Goal: Contribute content: Contribute content

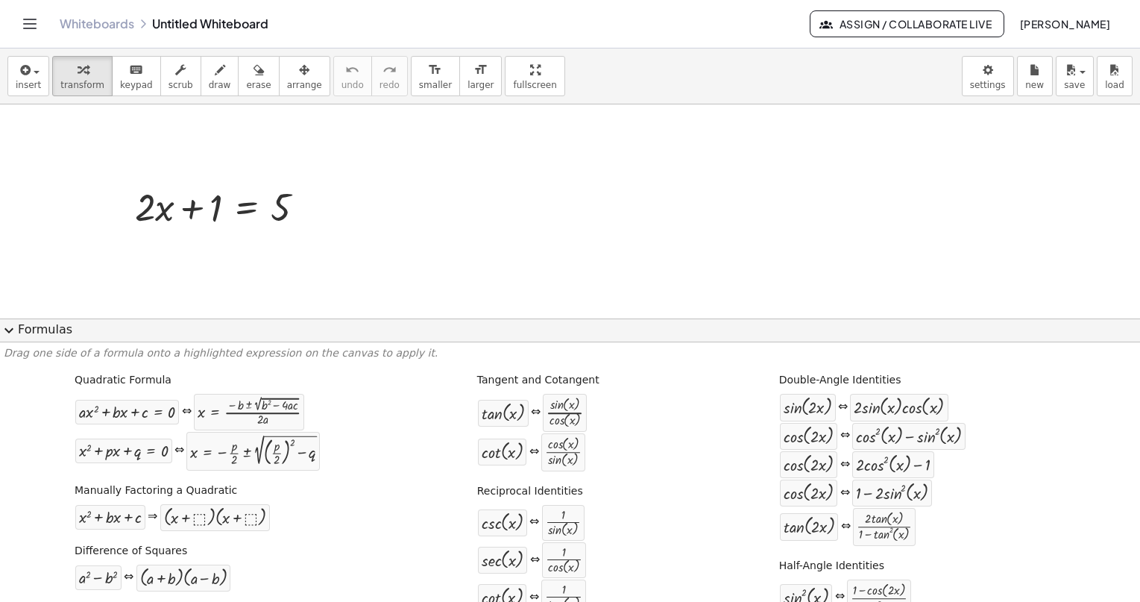
scroll to position [51, 0]
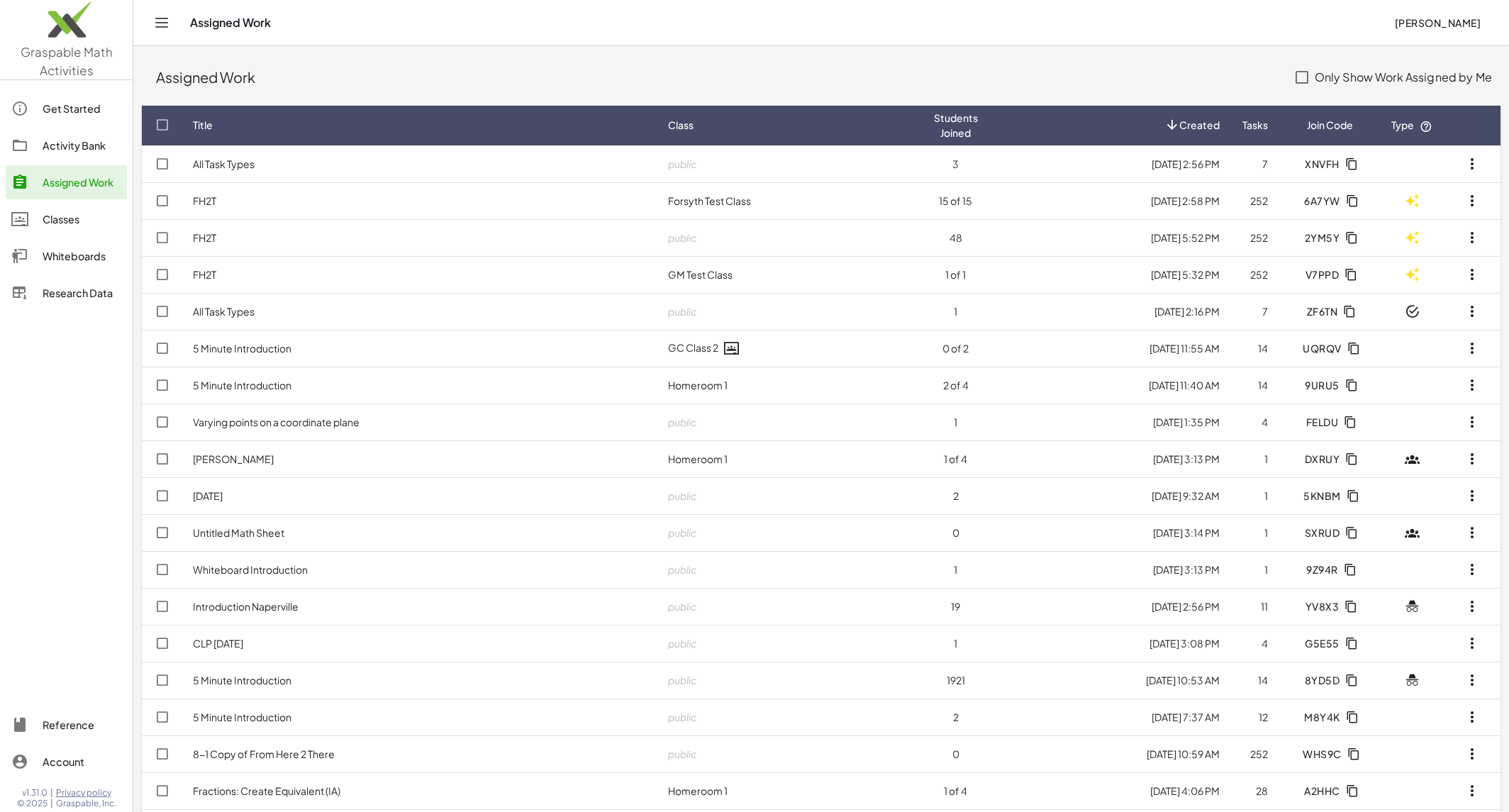
click at [91, 217] on div "Classes" at bounding box center [82, 220] width 79 height 17
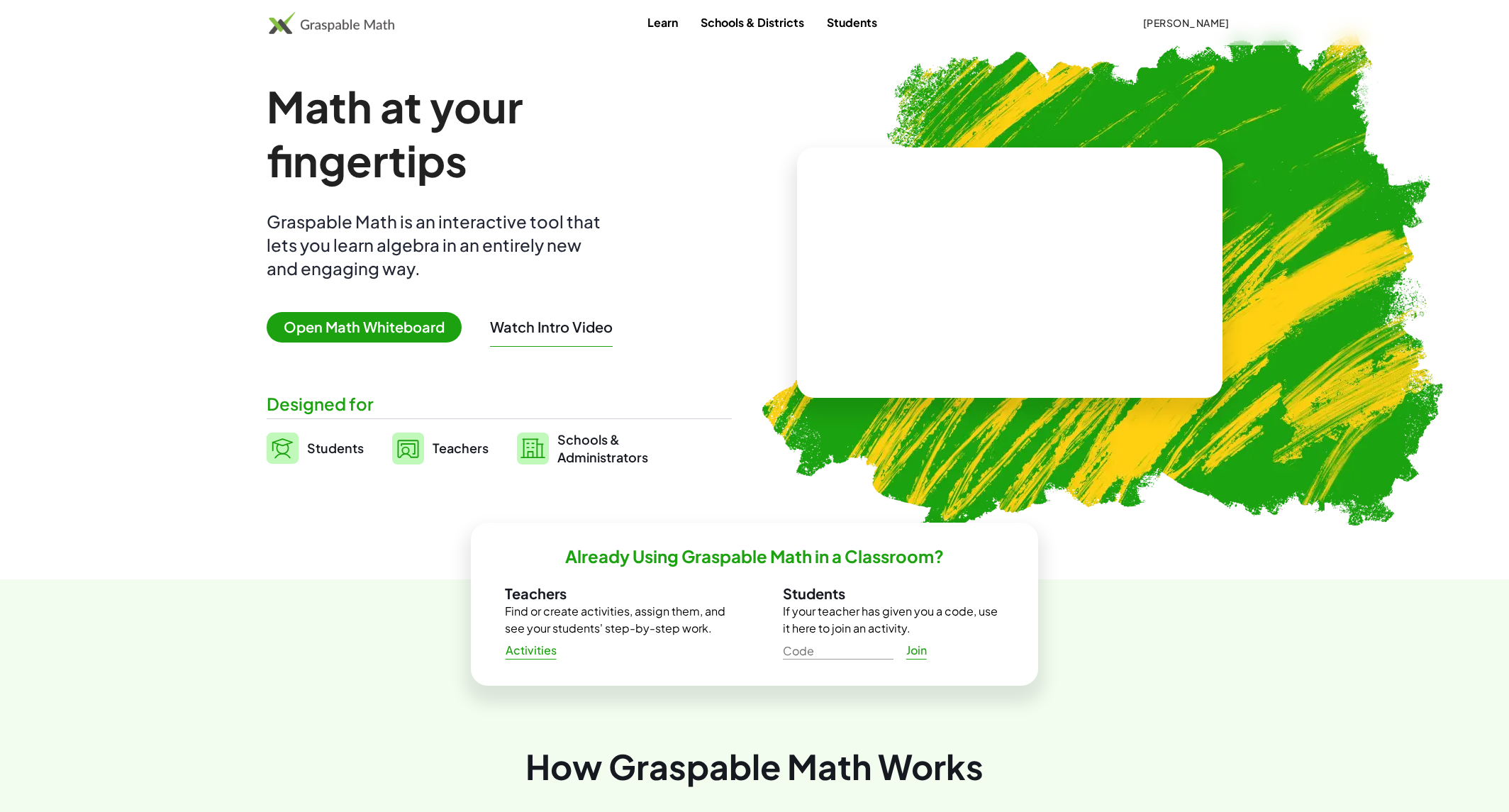
click at [461, 451] on span "Teachers" at bounding box center [460, 447] width 56 height 16
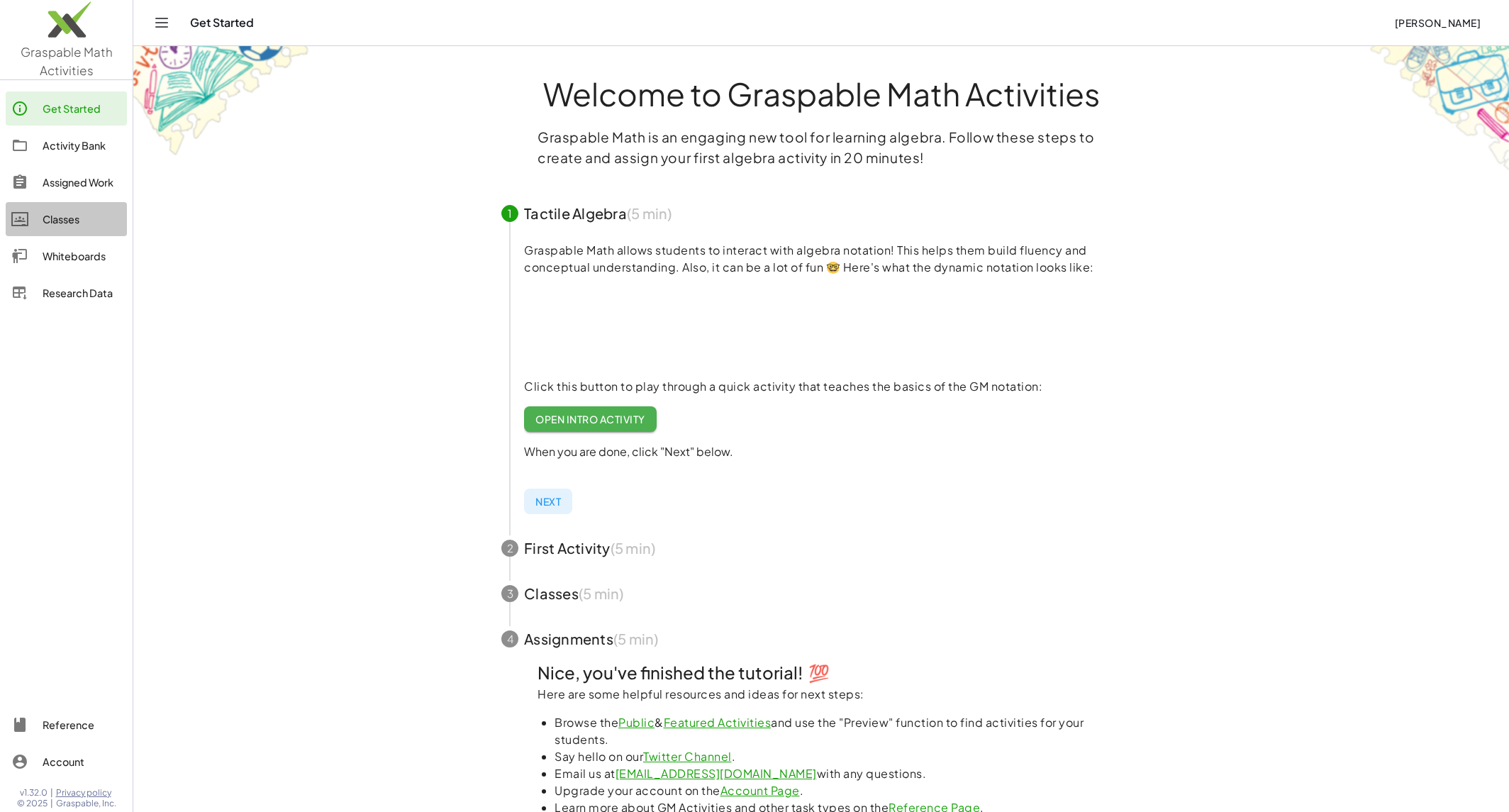
click at [74, 217] on div "Classes" at bounding box center [82, 220] width 79 height 17
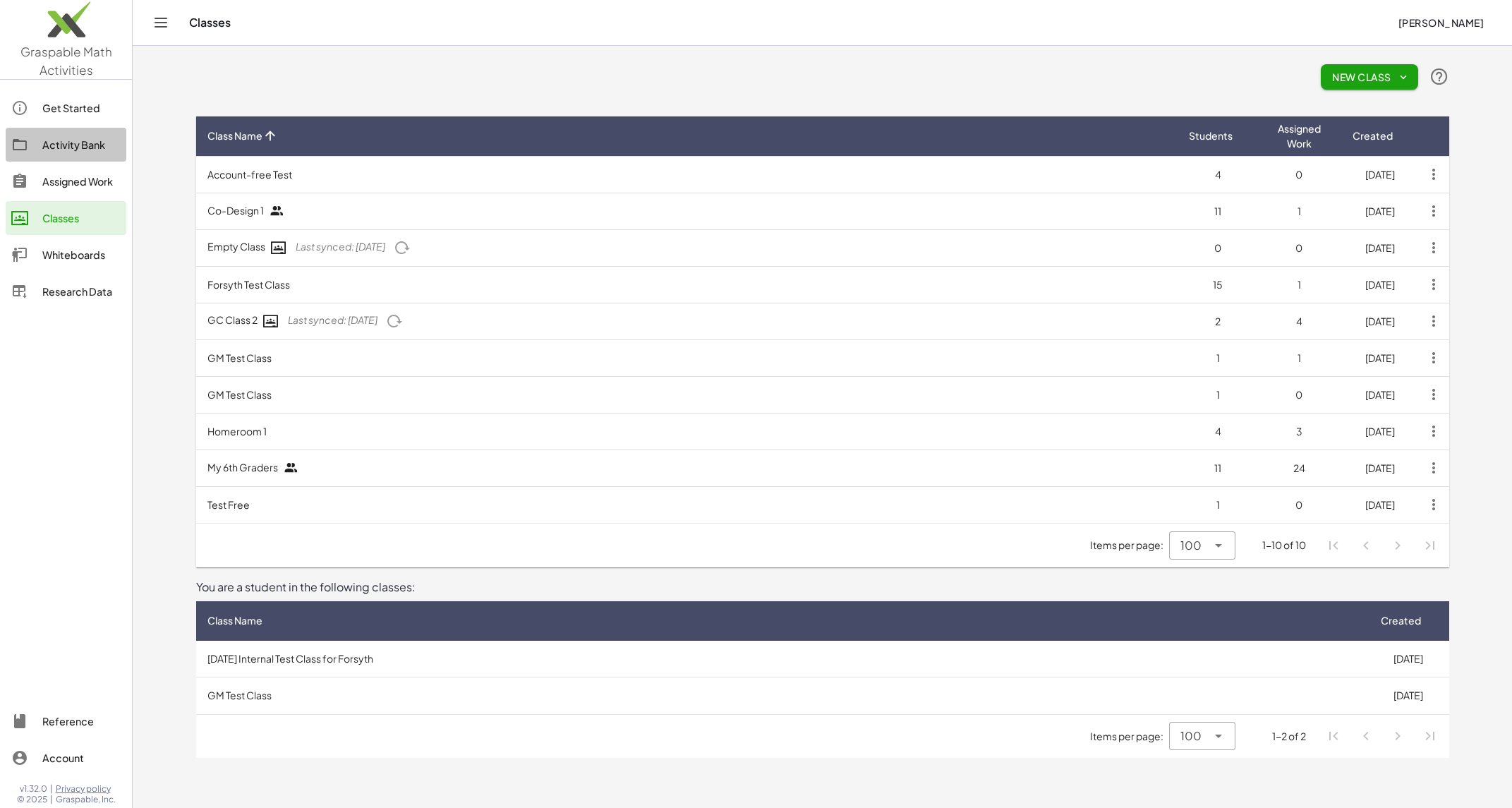
click at [82, 136] on div "Activity Bank" at bounding box center [81, 145] width 79 height 17
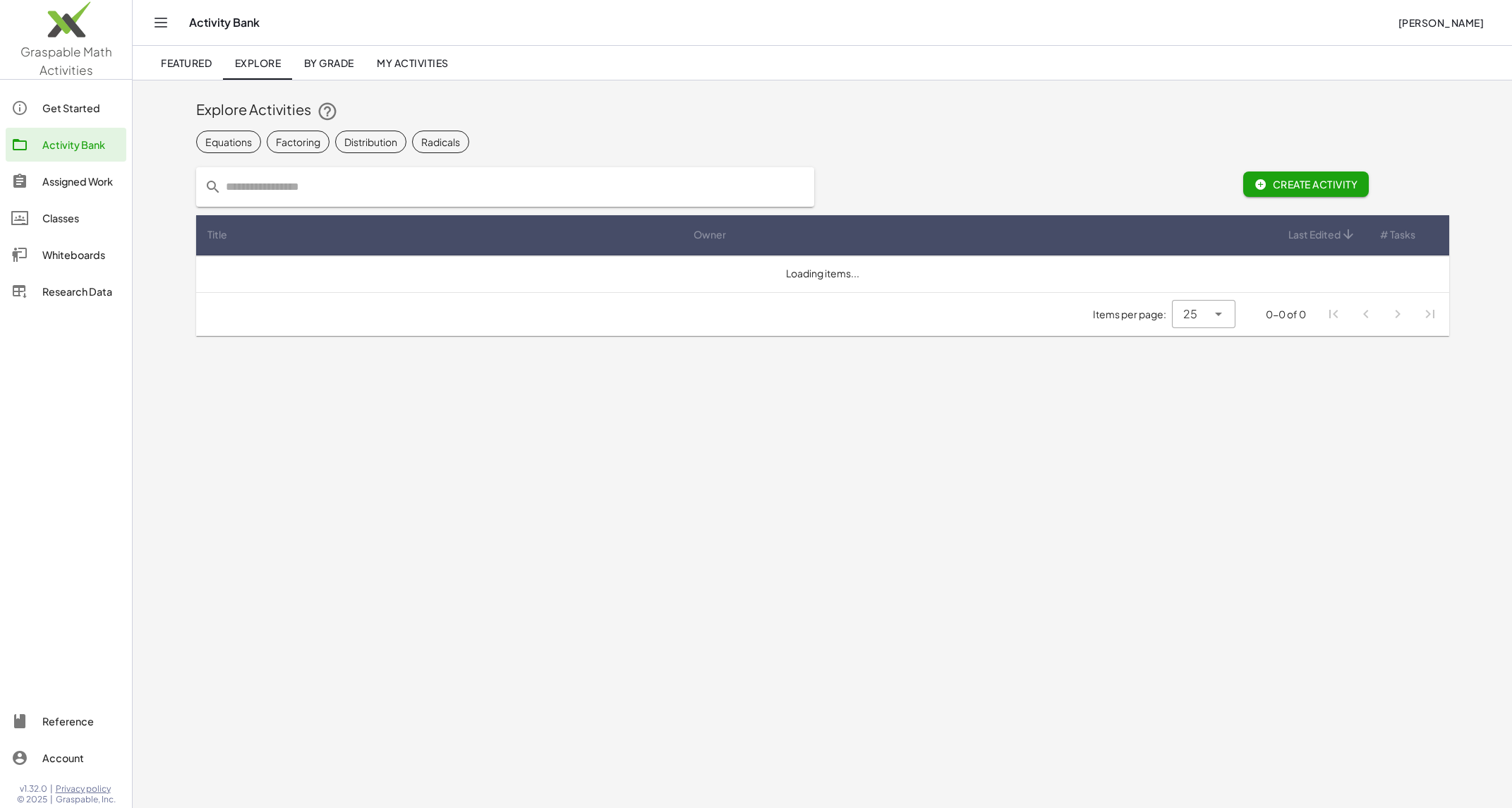
click at [424, 50] on link "My Activities" at bounding box center [413, 62] width 95 height 34
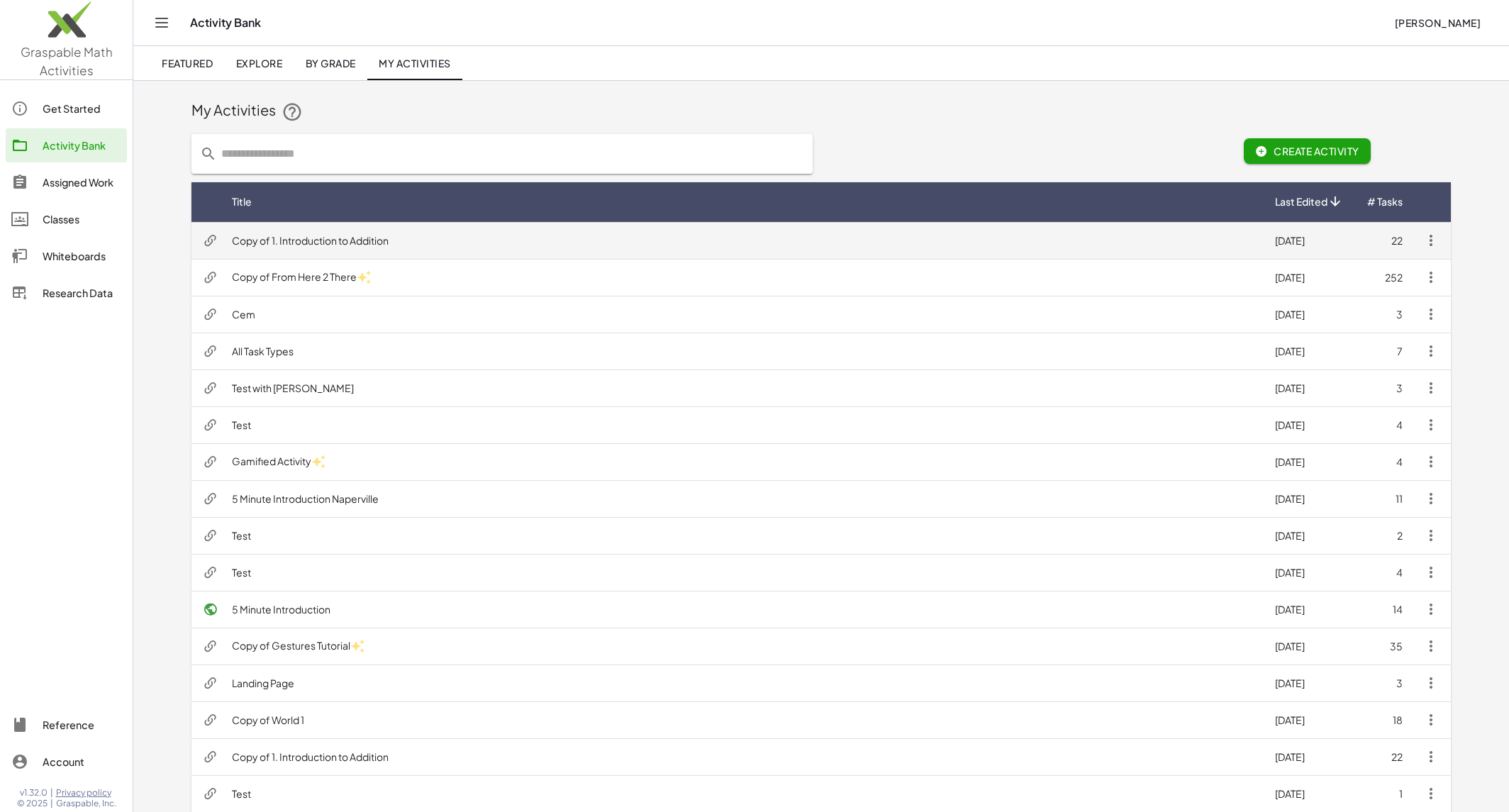
click at [450, 234] on td "Copy of 1. Introduction to Addition" at bounding box center [742, 240] width 1043 height 37
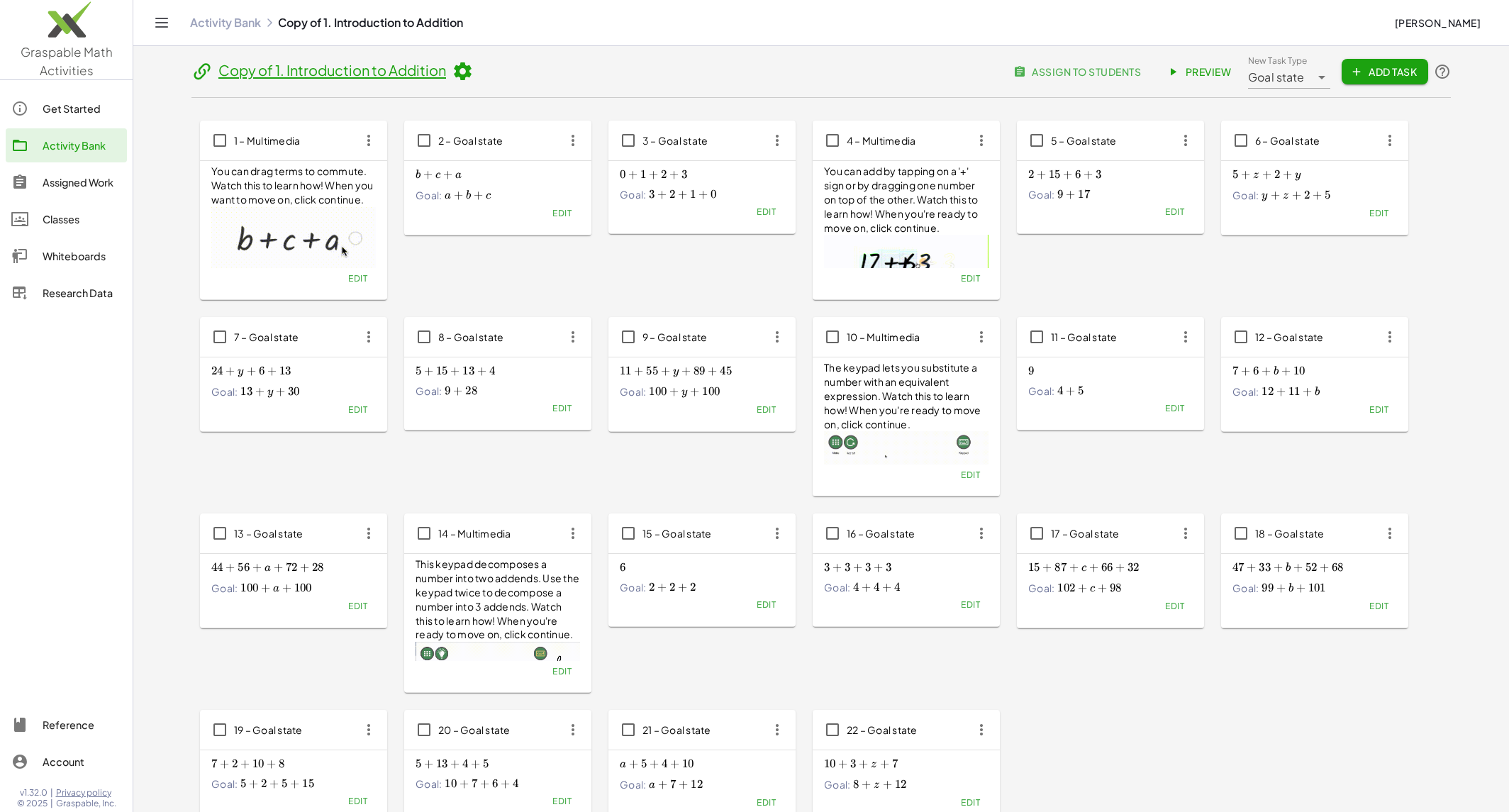
click at [568, 218] on span "Edit" at bounding box center [562, 213] width 19 height 10
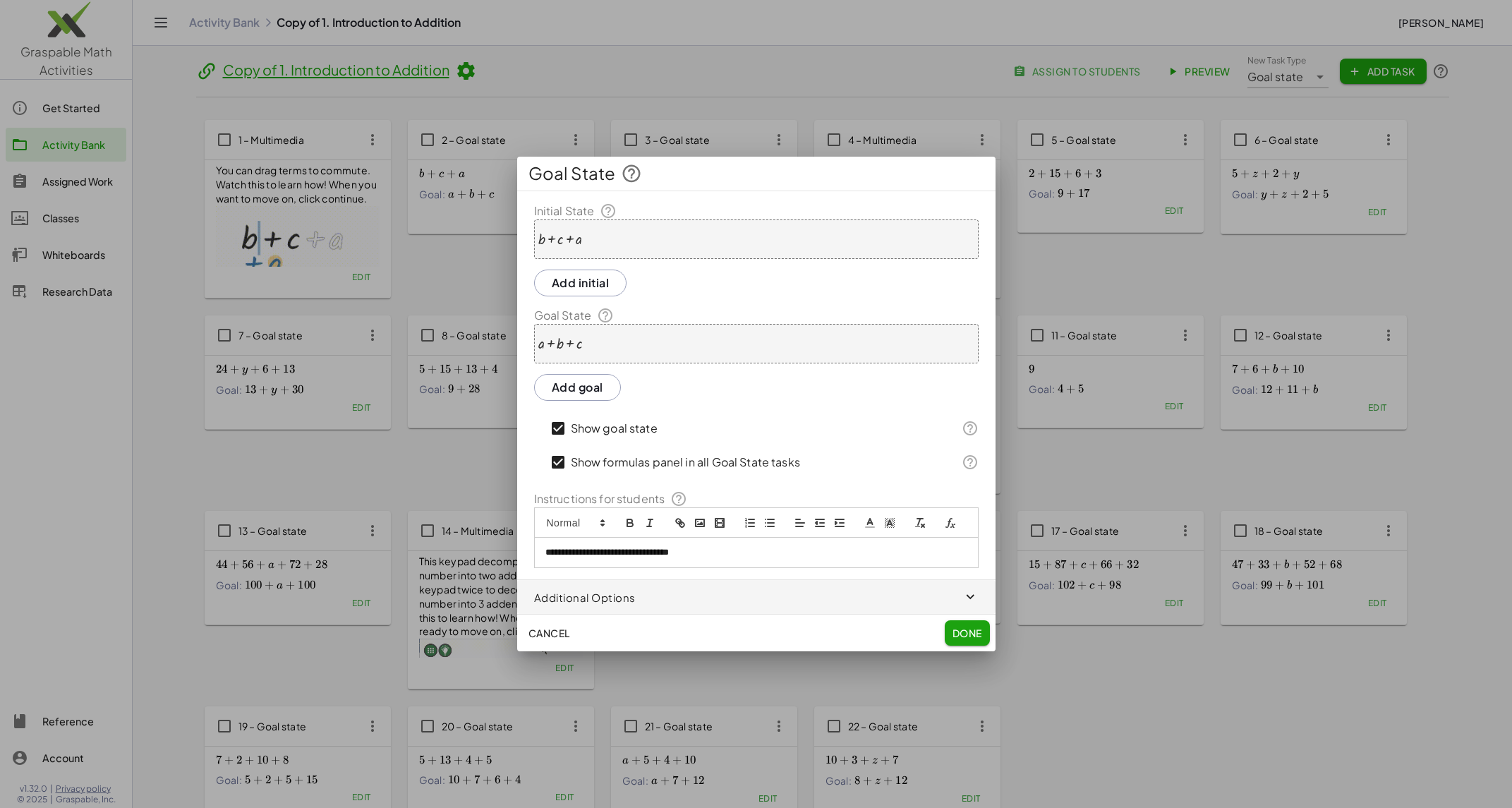
click at [974, 636] on span "Done" at bounding box center [966, 632] width 29 height 12
click at [976, 628] on span "Done" at bounding box center [966, 632] width 29 height 12
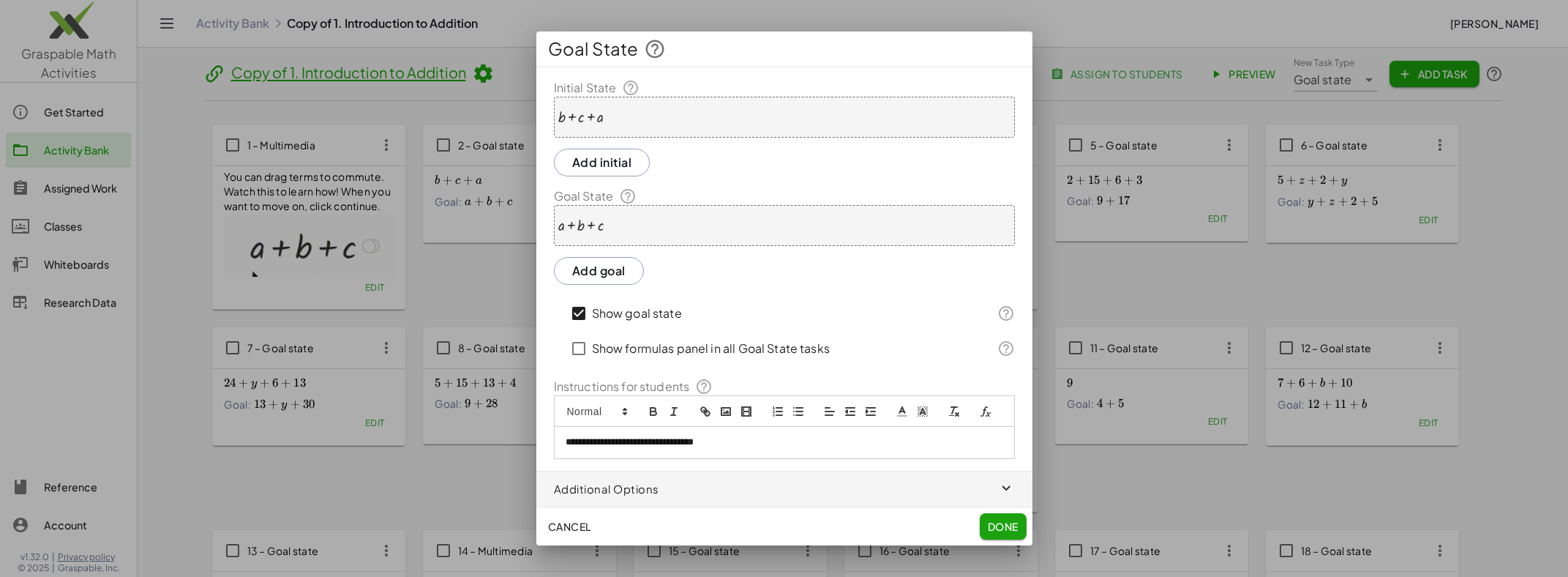
click at [1013, 523] on span "Done" at bounding box center [1002, 526] width 30 height 13
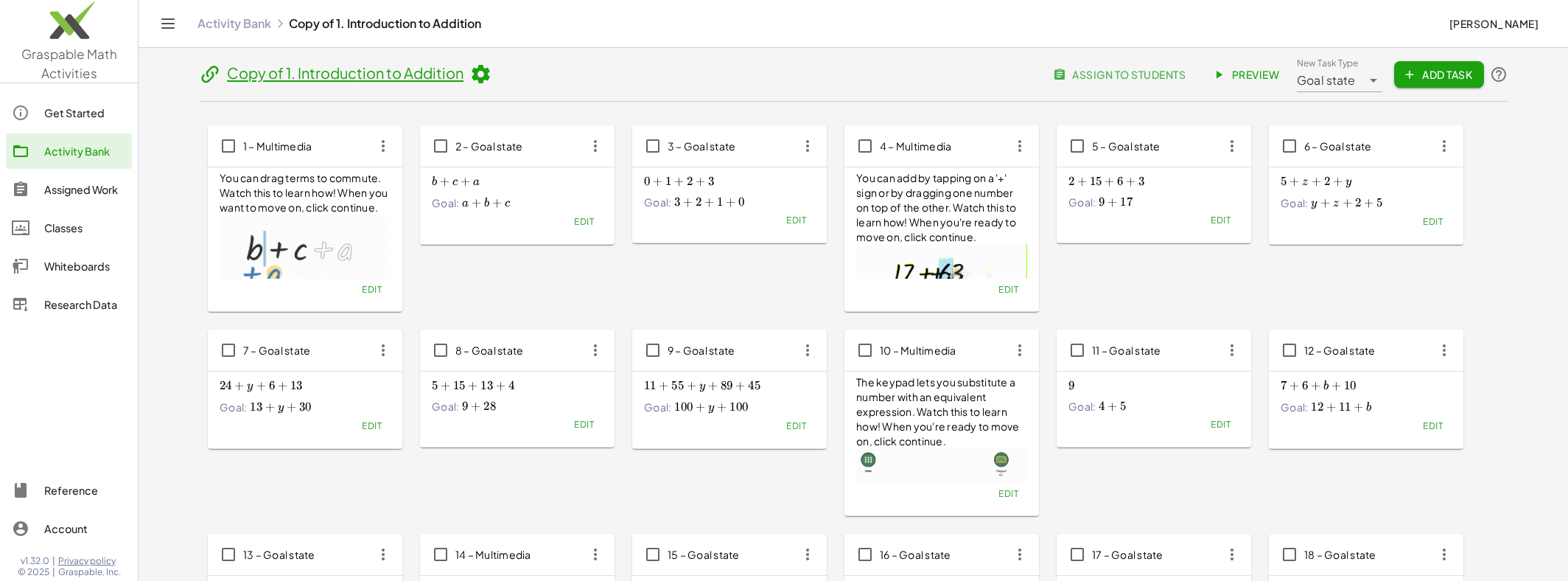
click at [589, 222] on span "Edit" at bounding box center [584, 221] width 20 height 11
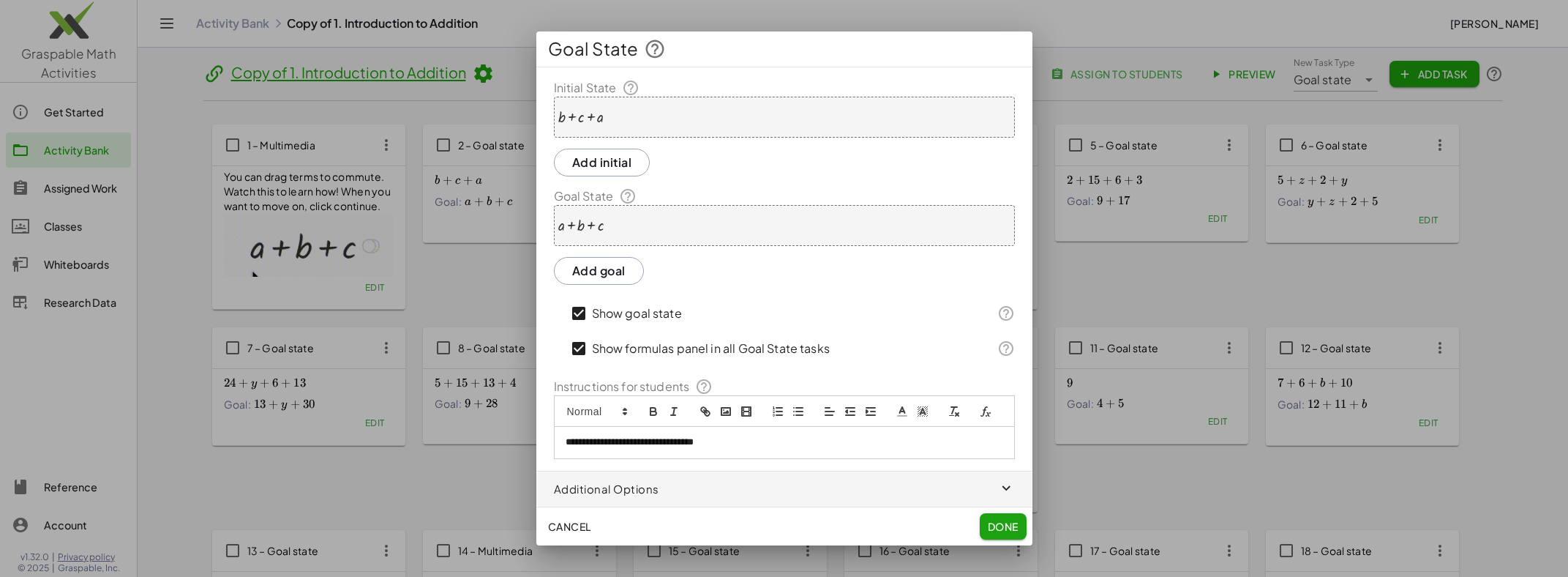
click at [995, 520] on span "Done" at bounding box center [1002, 526] width 30 height 13
click at [572, 518] on button "Cancel" at bounding box center [570, 526] width 55 height 26
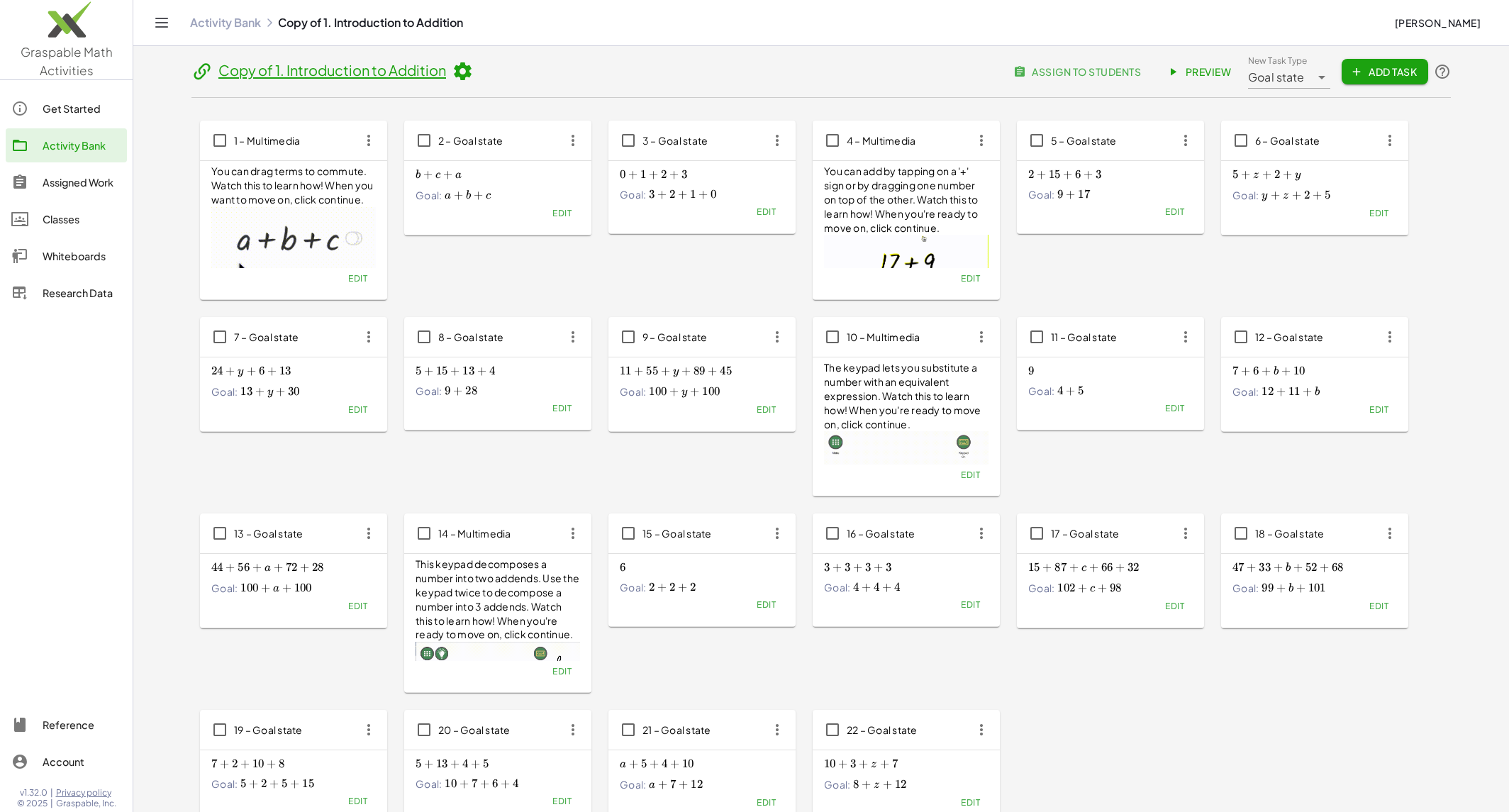
click at [227, 29] on link "Activity Bank" at bounding box center [225, 22] width 71 height 14
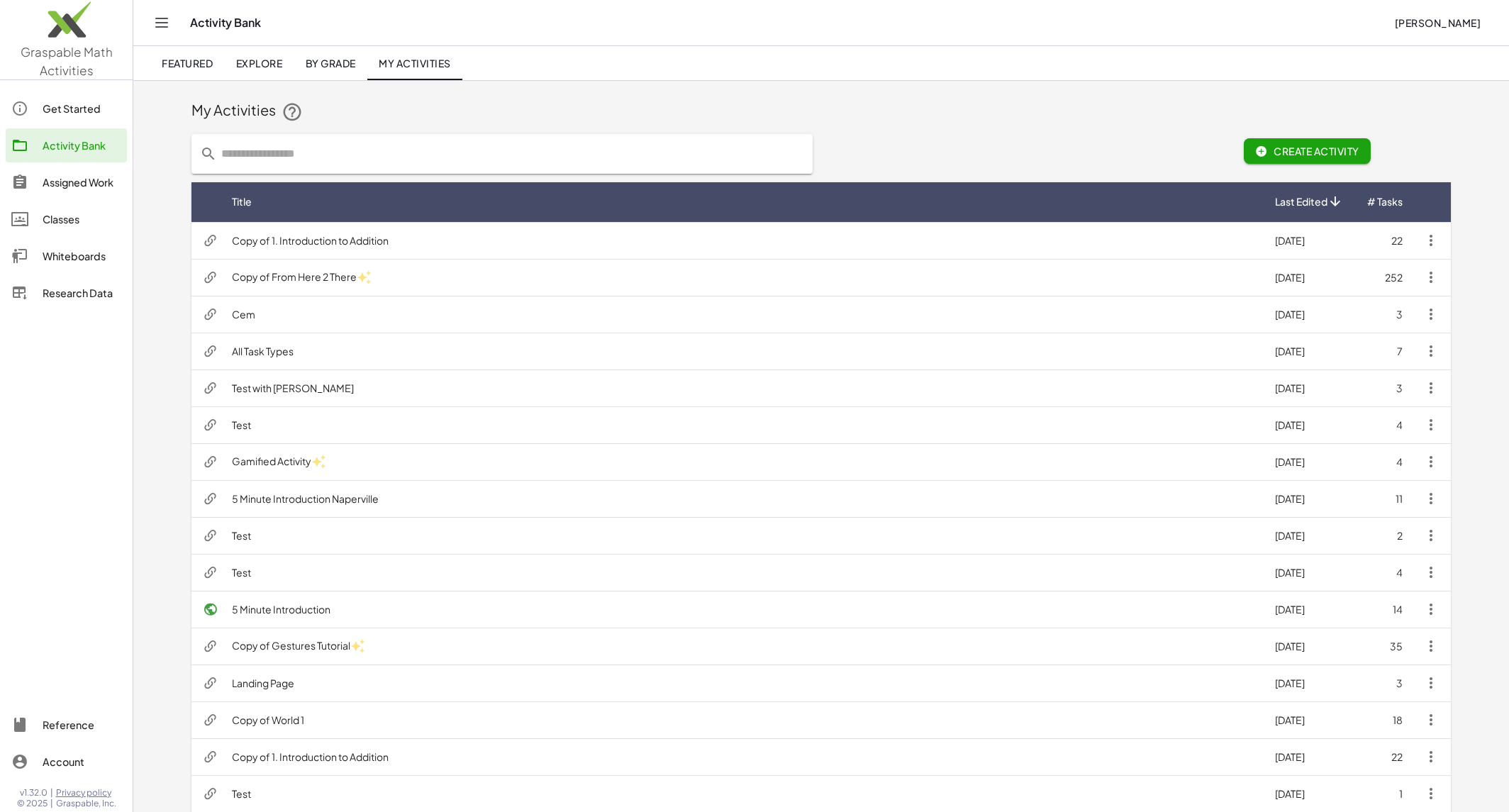
click at [1333, 155] on span "Create Activity" at bounding box center [1307, 150] width 105 height 12
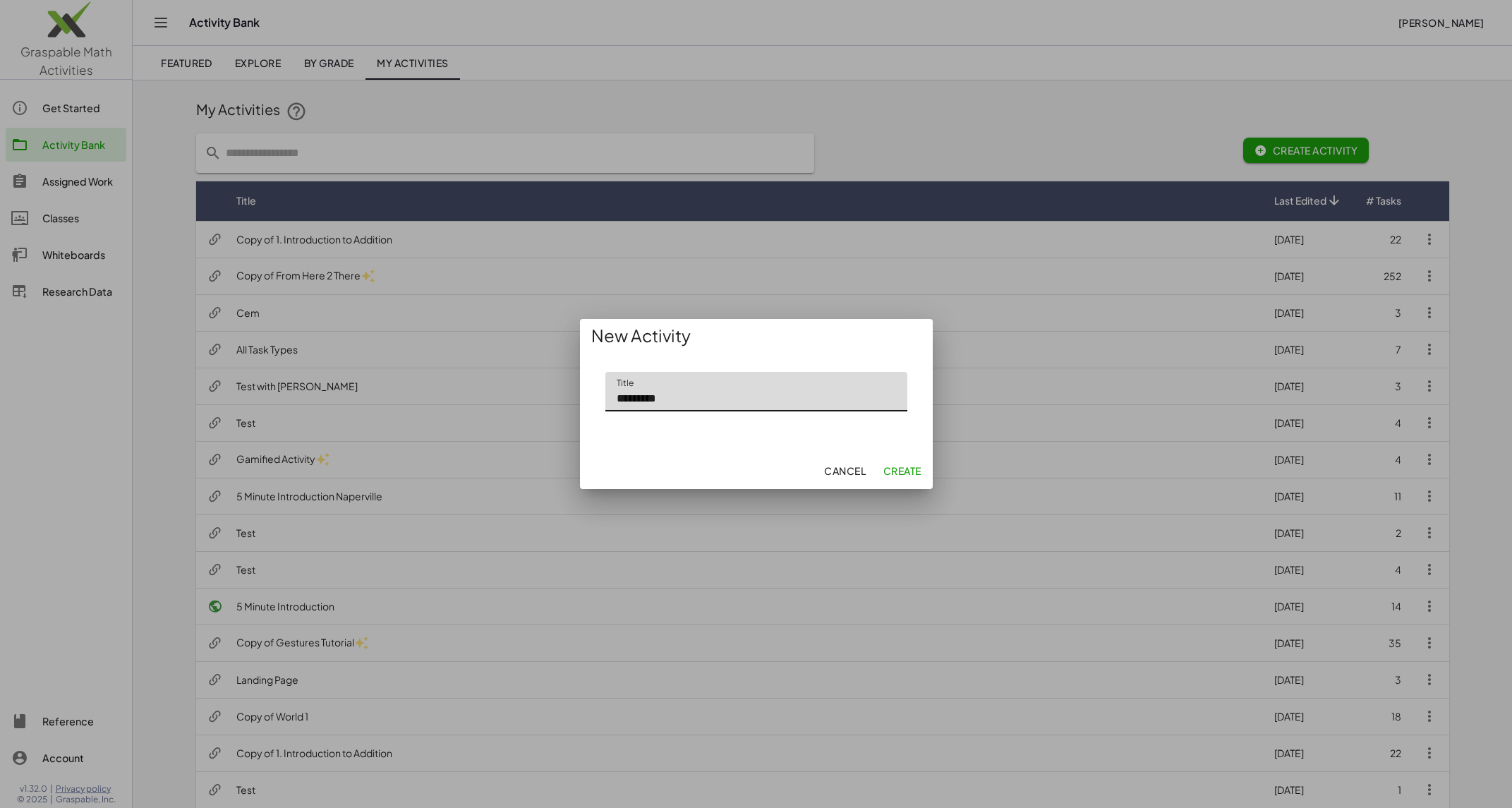
type input "*********"
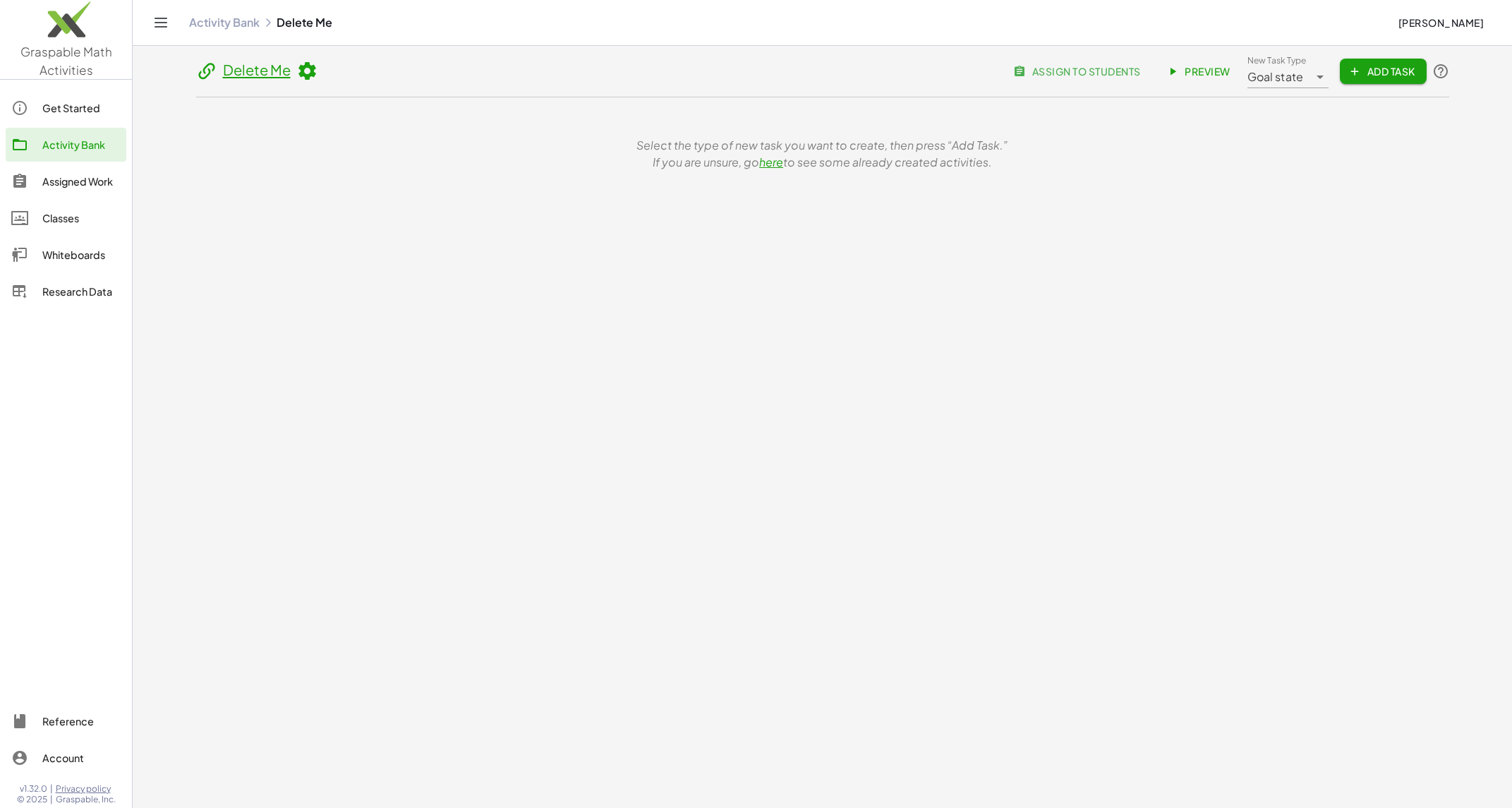
click at [1369, 73] on span "Add Task" at bounding box center [1382, 71] width 63 height 12
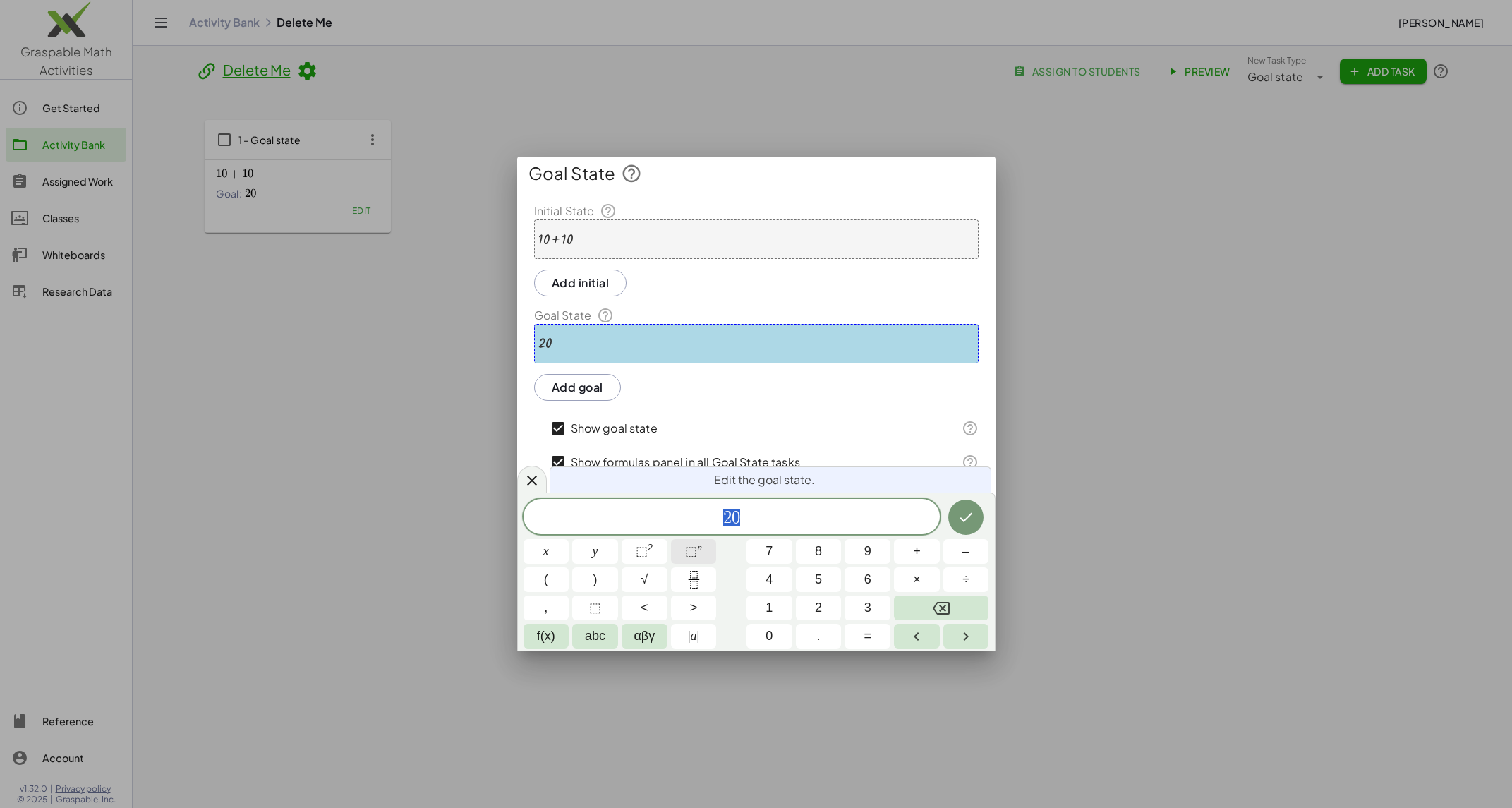
click at [945, 621] on button "Done" at bounding box center [968, 633] width 45 height 26
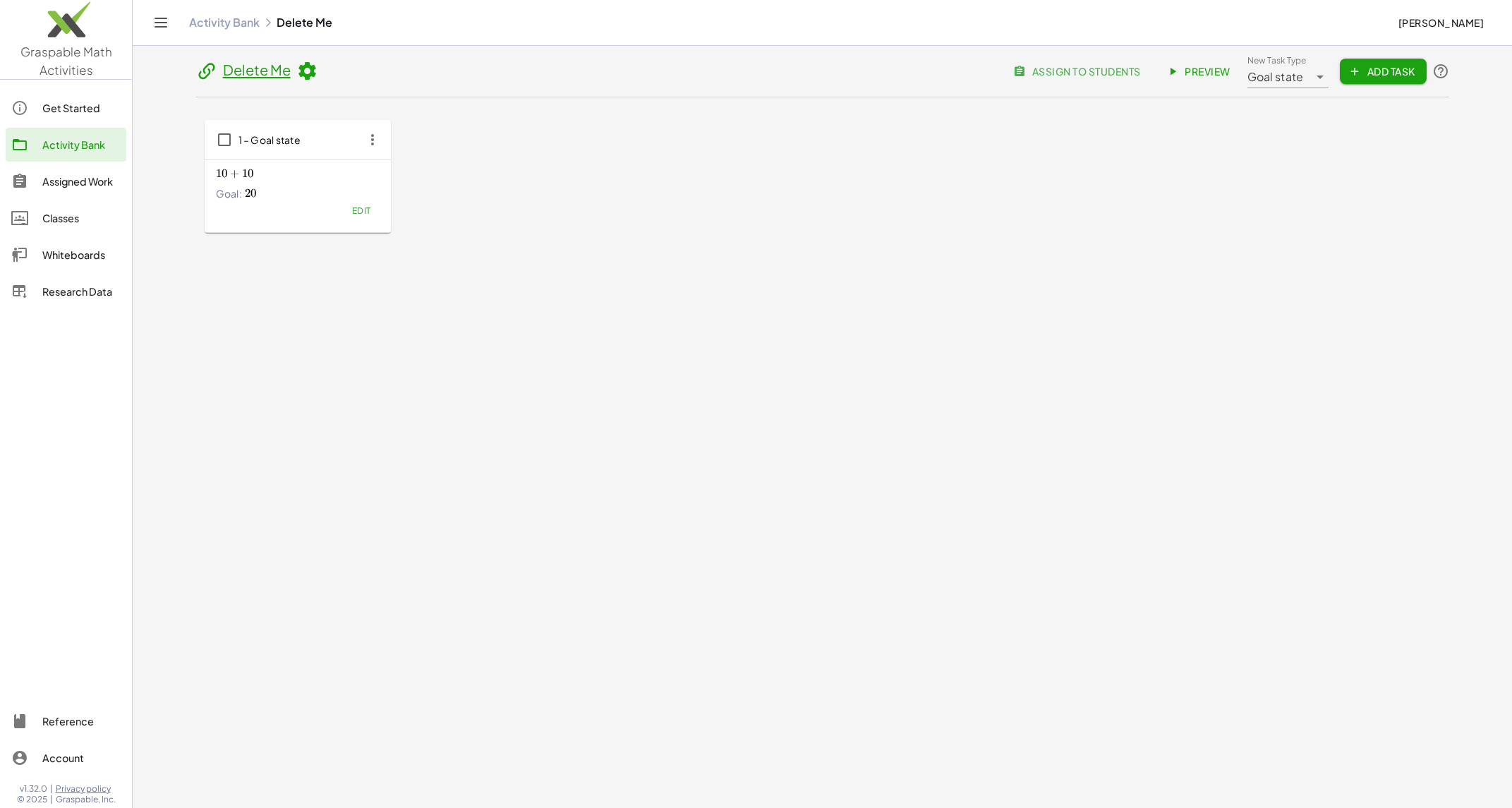
click at [371, 210] on button "Edit" at bounding box center [360, 211] width 36 height 20
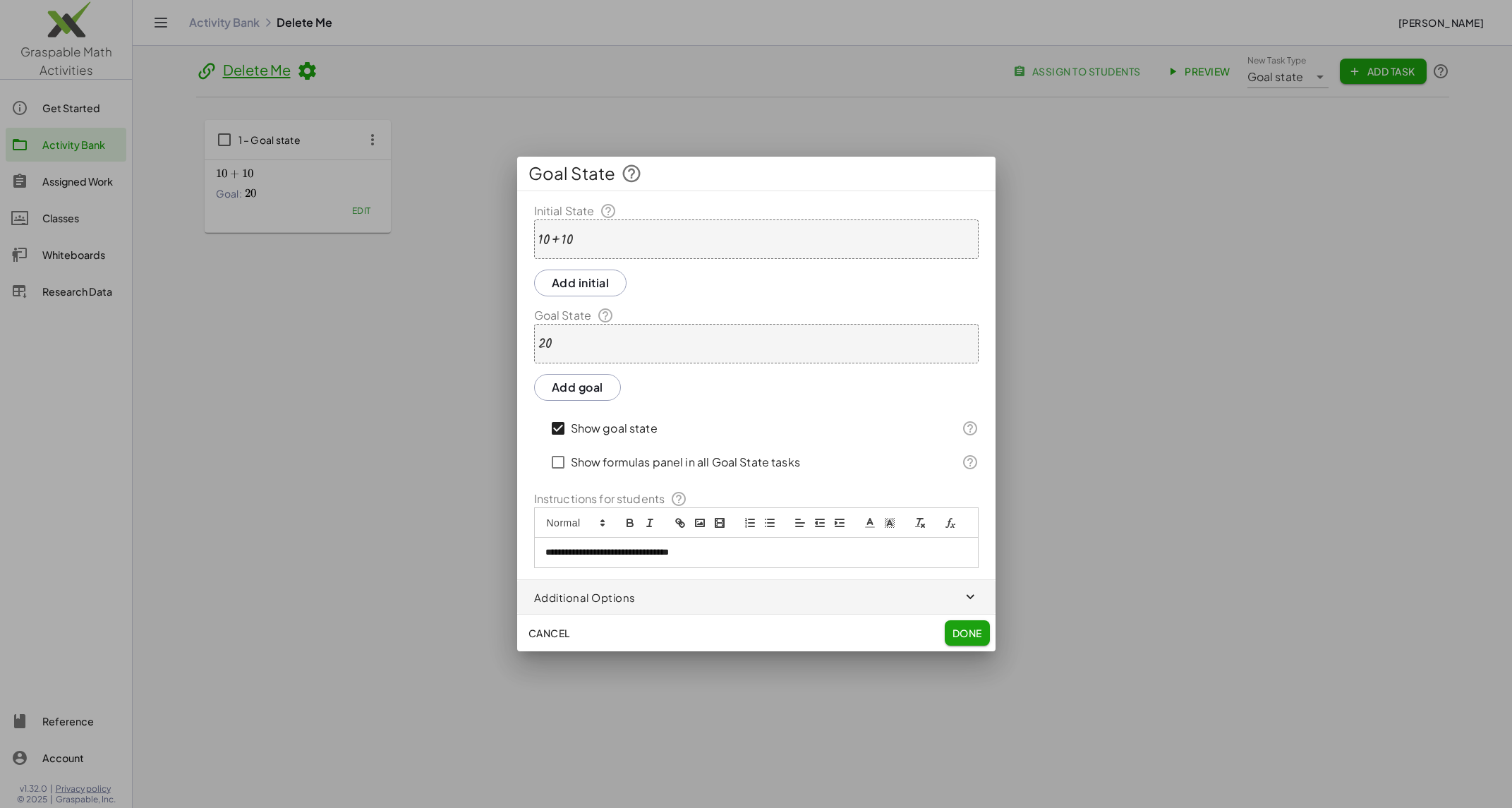
click at [967, 629] on span "Done" at bounding box center [966, 632] width 29 height 12
click at [966, 634] on span "Done" at bounding box center [966, 632] width 29 height 12
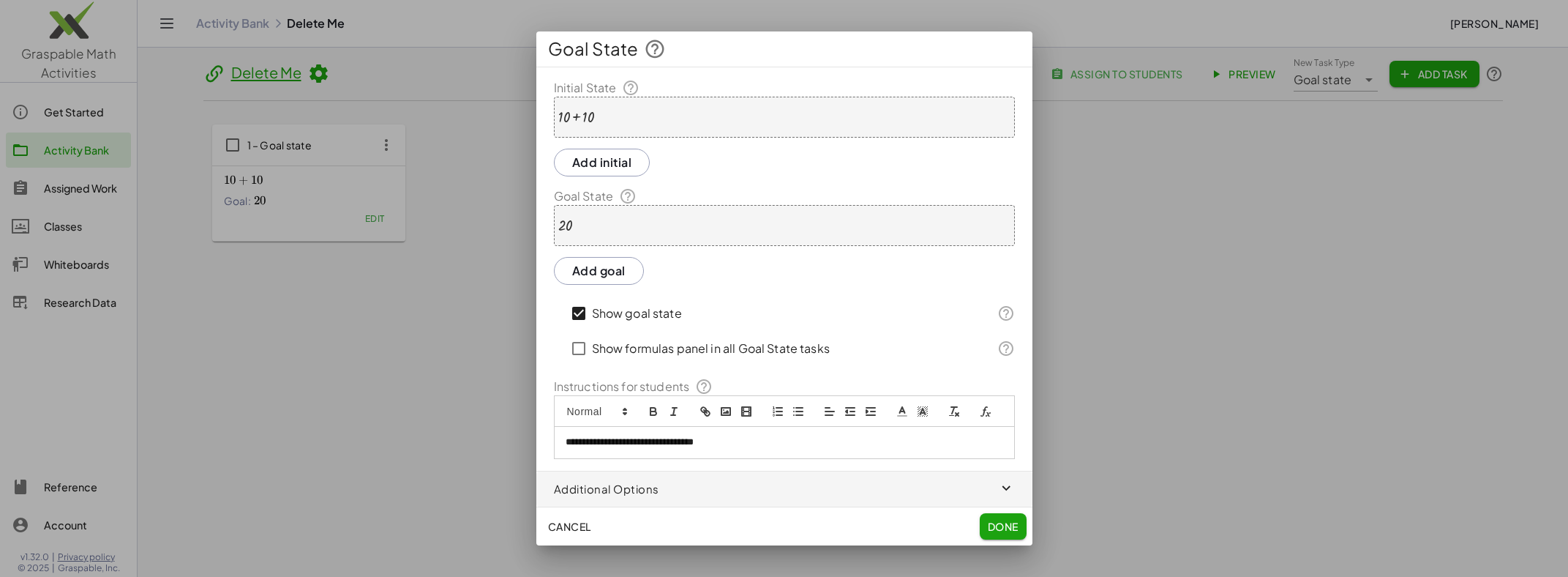
click at [588, 523] on span "Cancel" at bounding box center [570, 526] width 43 height 13
